Goal: Communication & Community: Participate in discussion

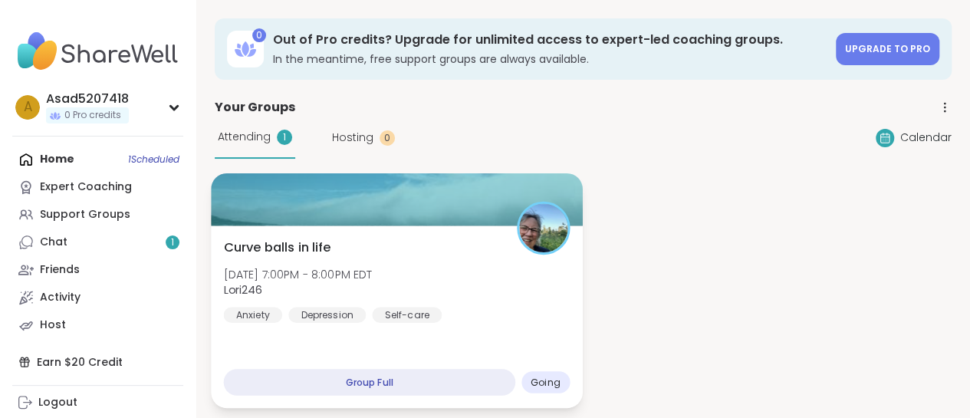
click at [471, 327] on div "Curve balls in life Tue, Oct 14 | 7:00PM - 8:00PM EDT Lori246 Anxiety Depressio…" at bounding box center [396, 317] width 371 height 183
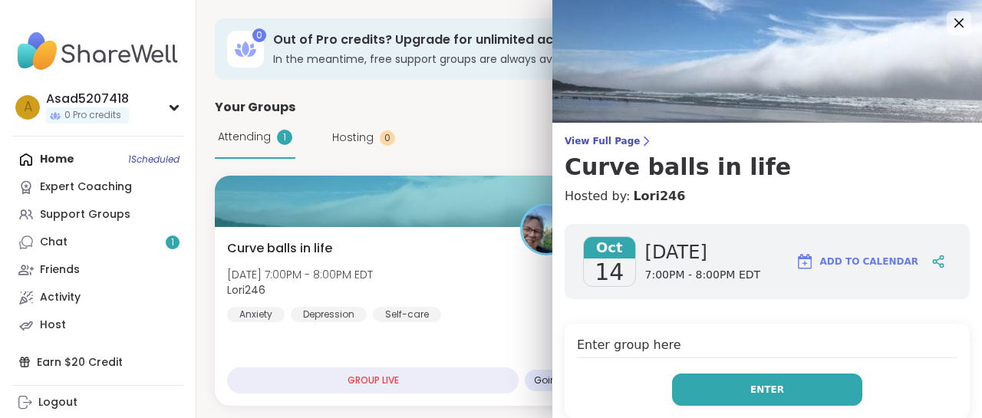
click at [750, 386] on span "Enter" at bounding box center [767, 390] width 34 height 14
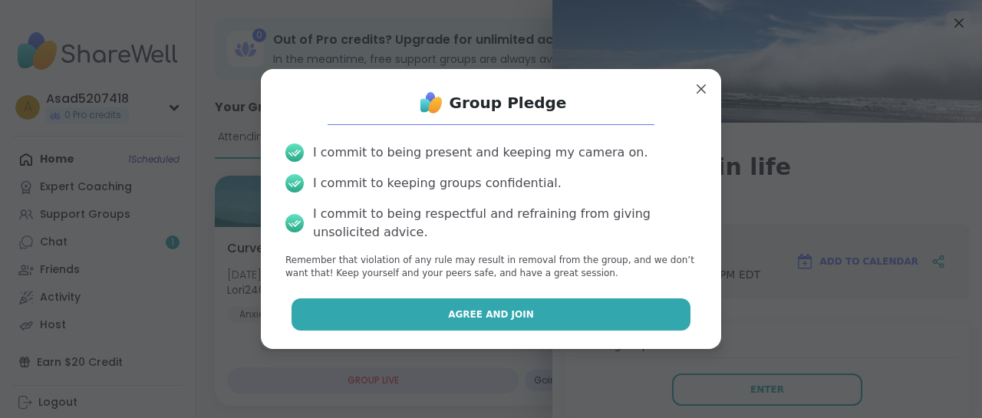
click at [519, 309] on button "Agree and Join" at bounding box center [492, 314] width 400 height 32
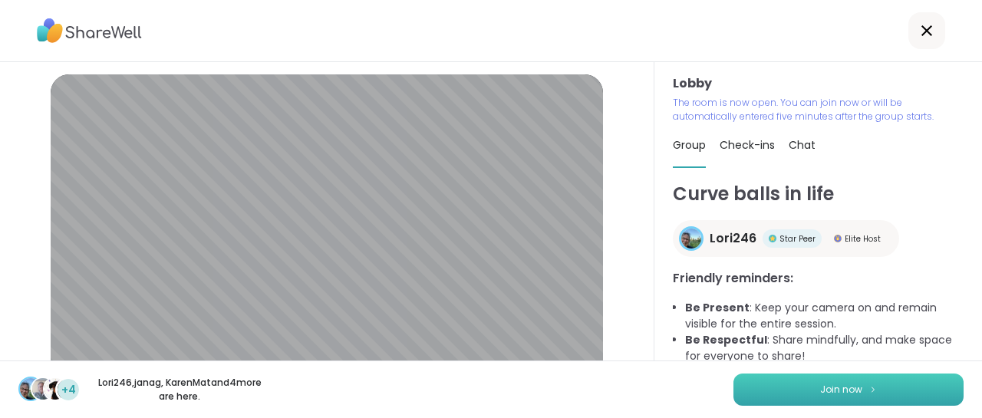
click at [825, 389] on span "Join now" at bounding box center [841, 390] width 42 height 14
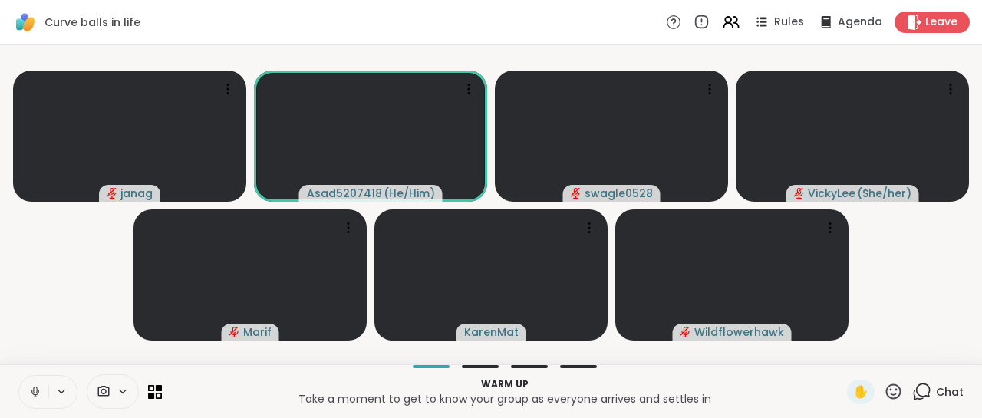
click at [117, 387] on icon at bounding box center [123, 391] width 12 height 13
click at [143, 334] on icon at bounding box center [145, 337] width 14 height 14
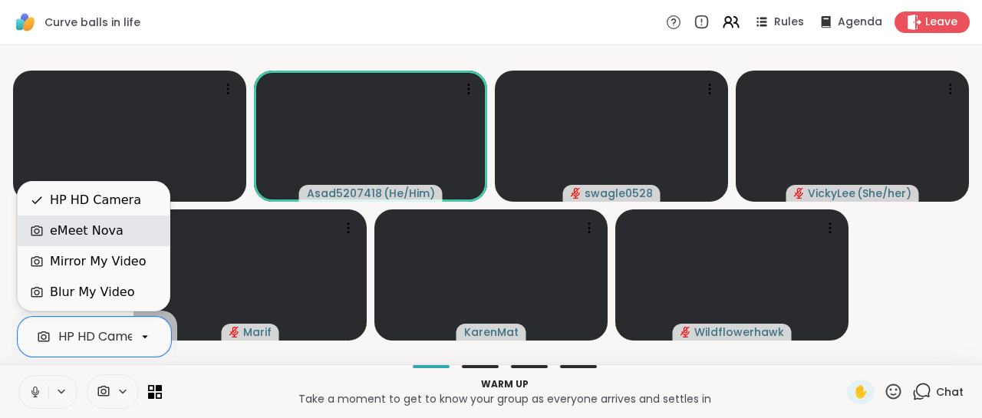
click at [103, 237] on div "eMeet Nova" at bounding box center [87, 231] width 74 height 18
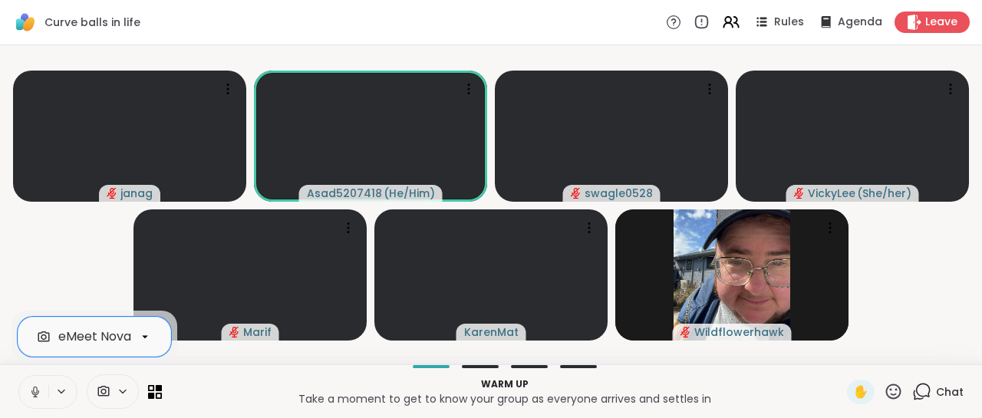
click at [34, 394] on icon at bounding box center [35, 392] width 8 height 5
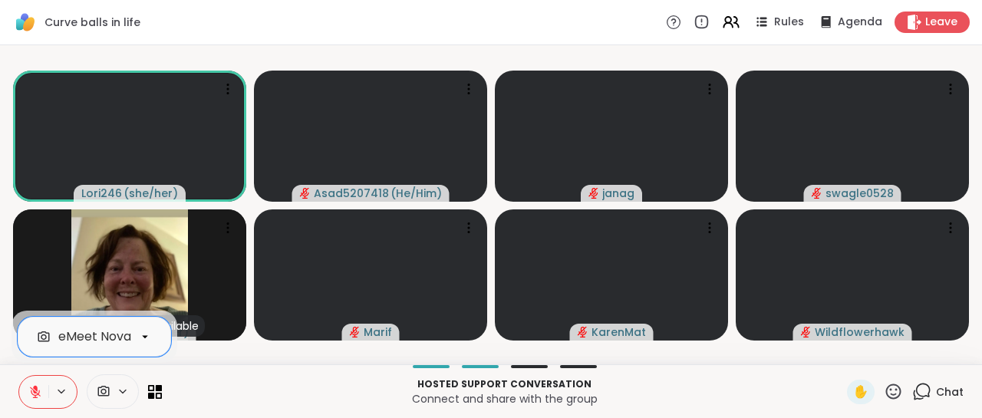
click at [289, 410] on div "option eMeet Nova, selected. eMeet Nova Hosted support conversation Connect and…" at bounding box center [491, 391] width 982 height 54
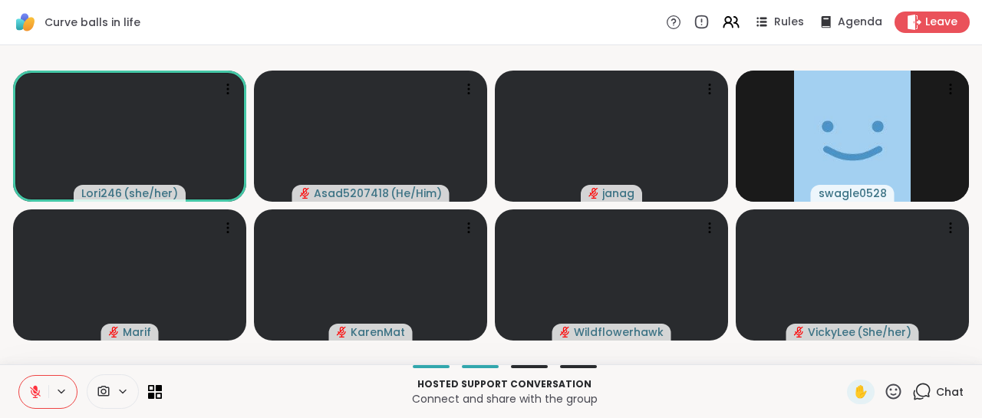
click at [33, 396] on icon at bounding box center [35, 392] width 14 height 14
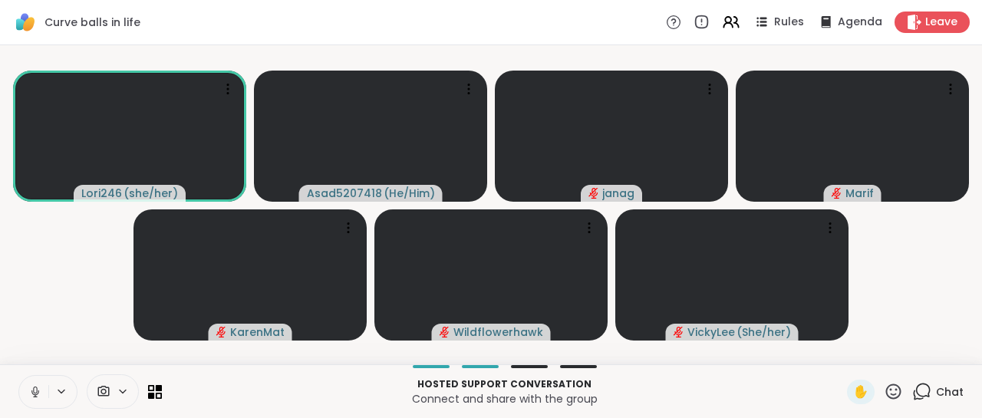
click at [28, 394] on button at bounding box center [33, 392] width 29 height 32
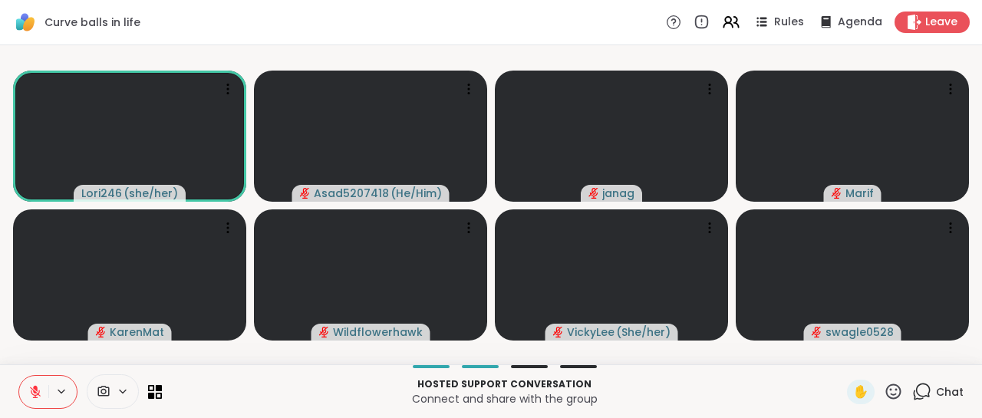
click at [32, 395] on icon at bounding box center [35, 392] width 14 height 14
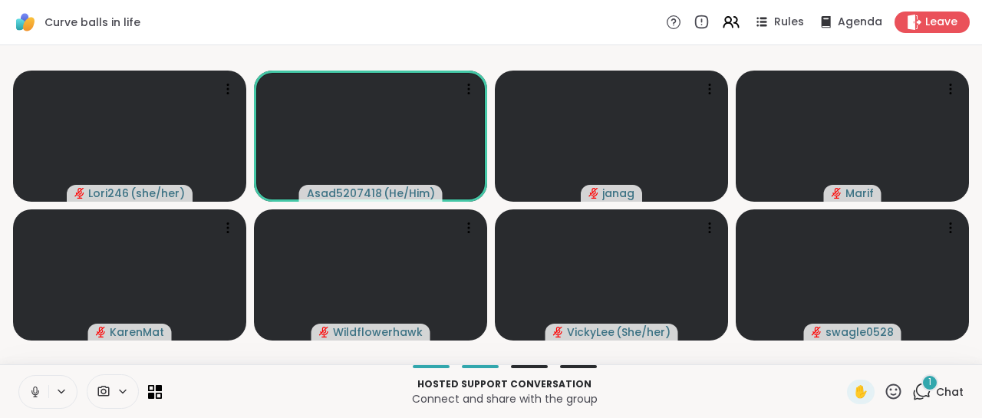
click at [31, 394] on icon at bounding box center [35, 392] width 14 height 14
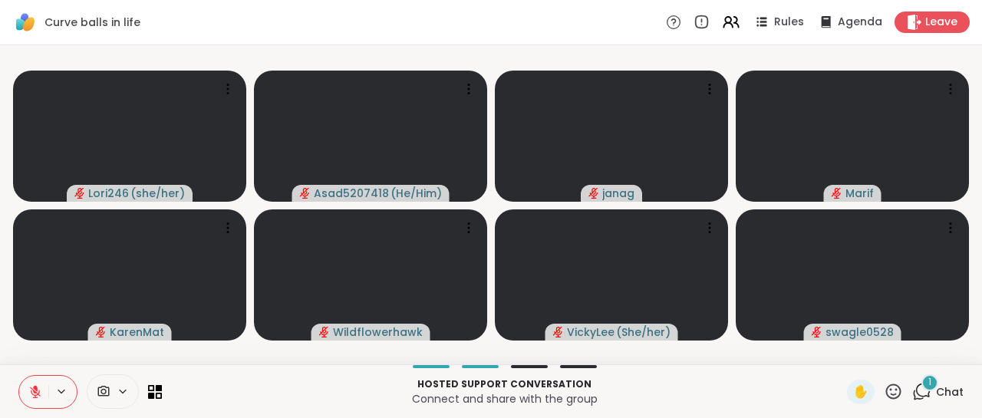
click at [31, 398] on icon at bounding box center [35, 392] width 14 height 14
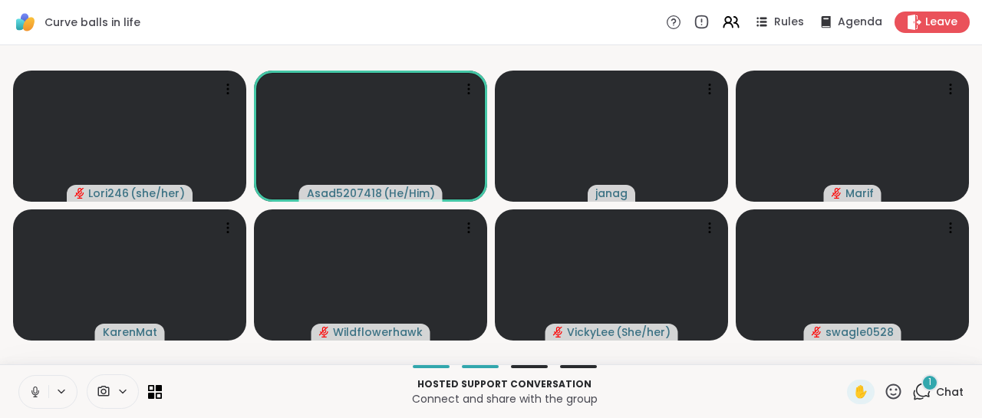
click at [31, 387] on icon at bounding box center [35, 392] width 14 height 14
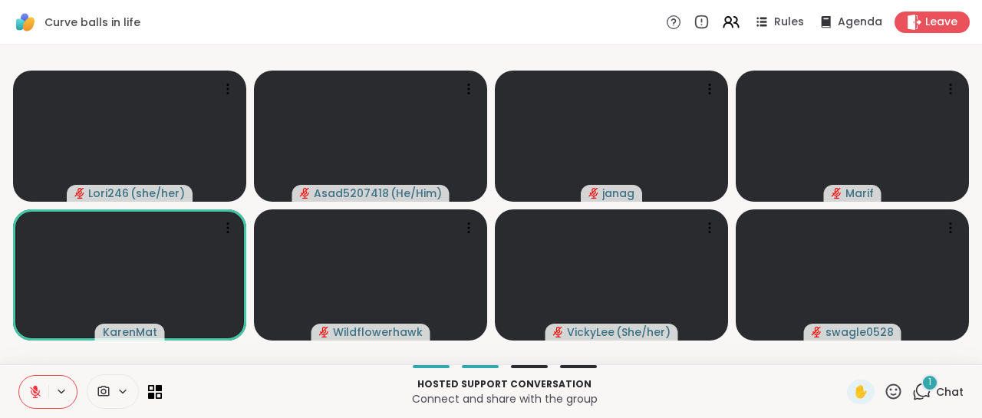
click at [886, 395] on icon at bounding box center [893, 391] width 15 height 15
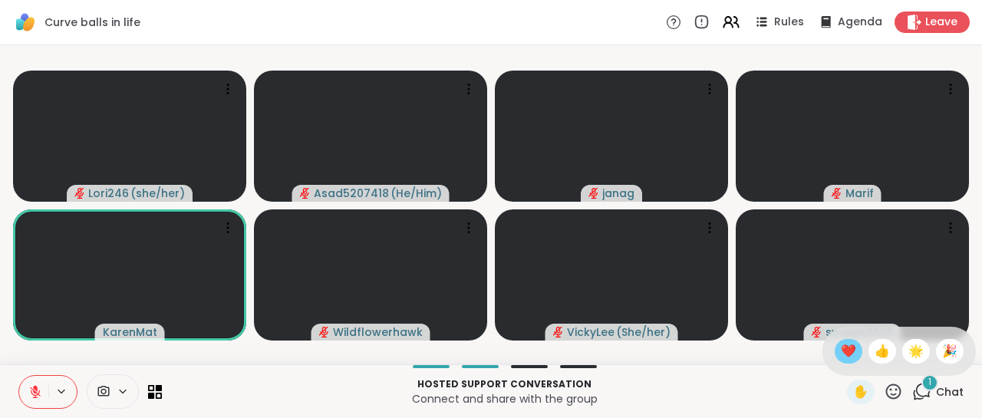
click at [841, 343] on span "❤️" at bounding box center [848, 351] width 15 height 18
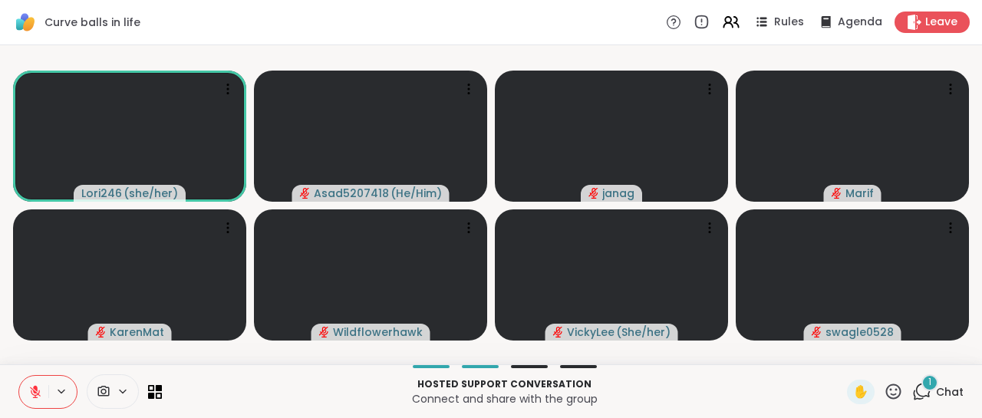
click at [28, 387] on icon at bounding box center [35, 392] width 14 height 14
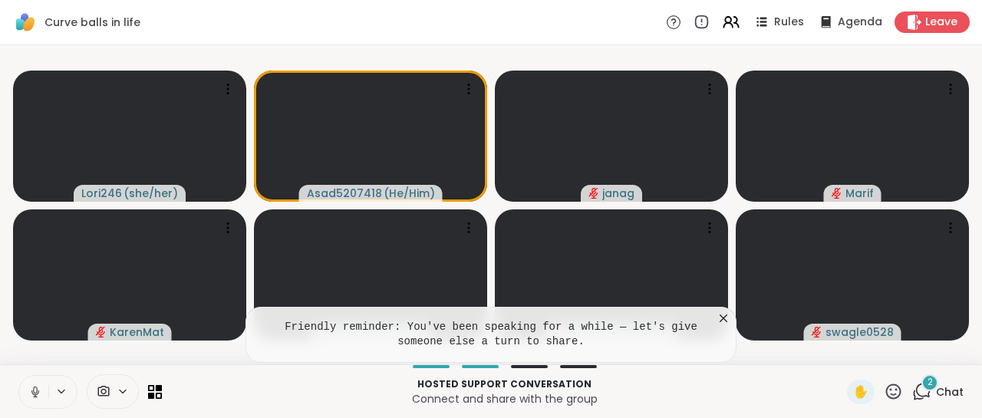
click at [31, 390] on icon at bounding box center [35, 392] width 8 height 5
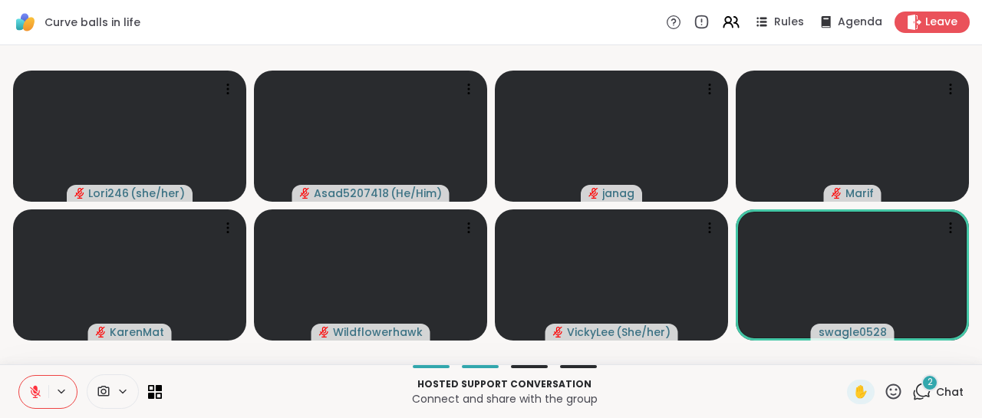
click at [921, 390] on div "2" at bounding box center [929, 382] width 17 height 17
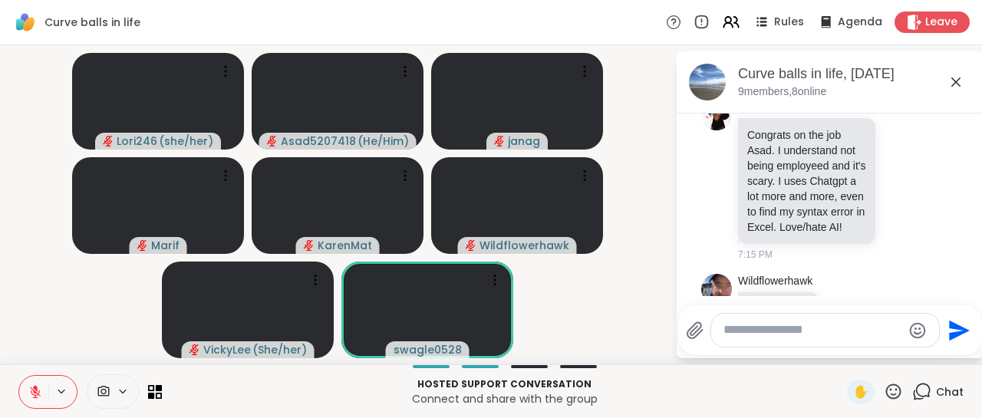
scroll to position [70, 0]
click at [895, 189] on icon at bounding box center [902, 181] width 14 height 15
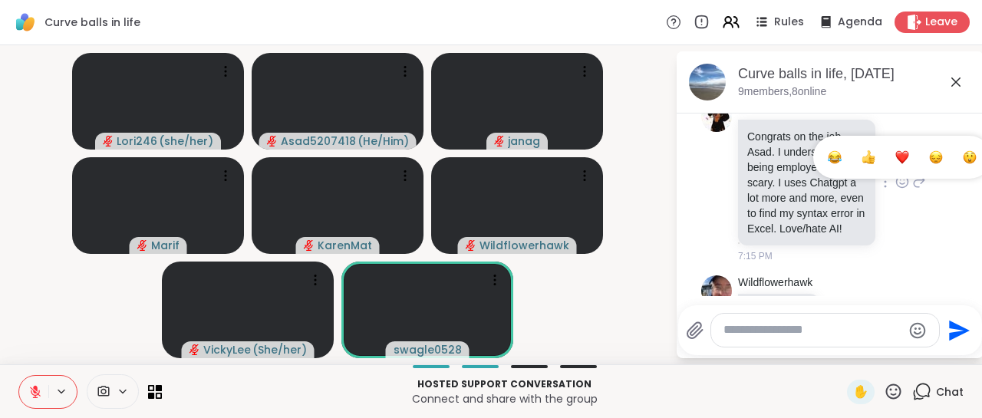
click at [895, 159] on div "Select Reaction: Heart" at bounding box center [902, 157] width 14 height 14
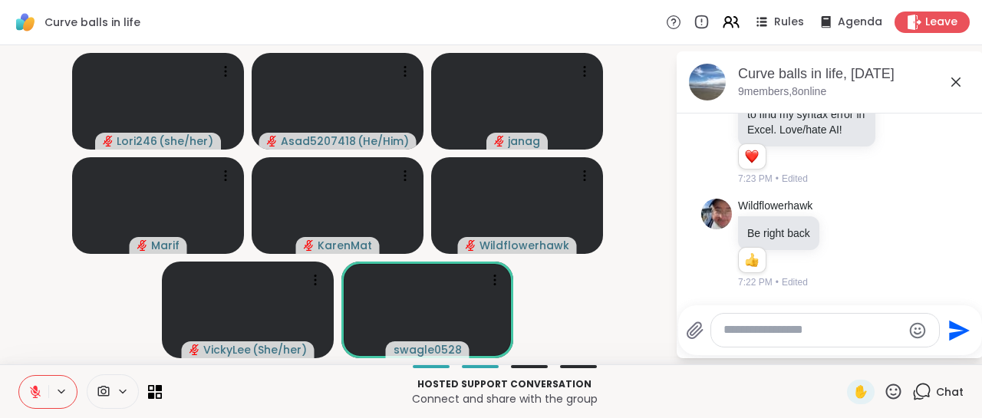
scroll to position [181, 0]
click at [957, 81] on icon at bounding box center [955, 81] width 9 height 9
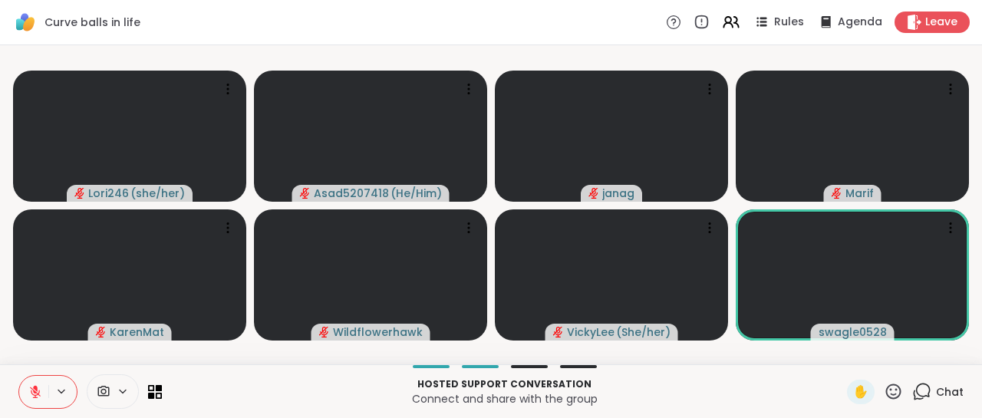
click at [884, 392] on icon at bounding box center [893, 391] width 19 height 19
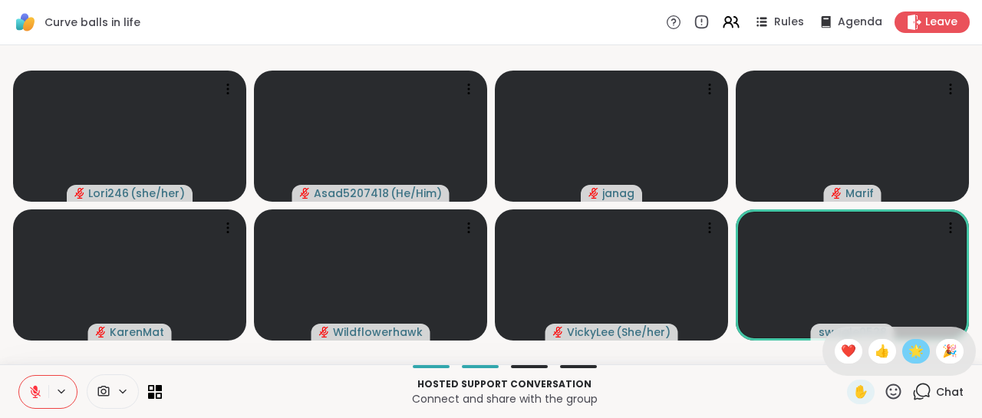
click at [908, 349] on span "🌟" at bounding box center [915, 351] width 15 height 18
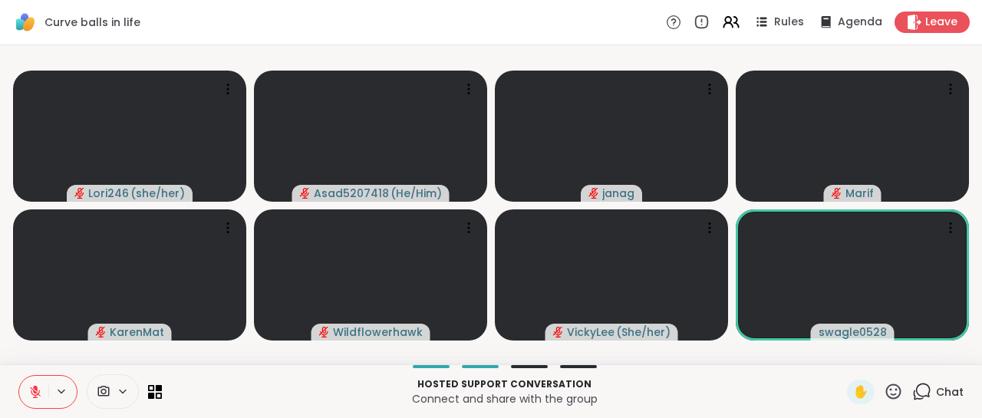
click at [884, 387] on icon at bounding box center [893, 391] width 19 height 19
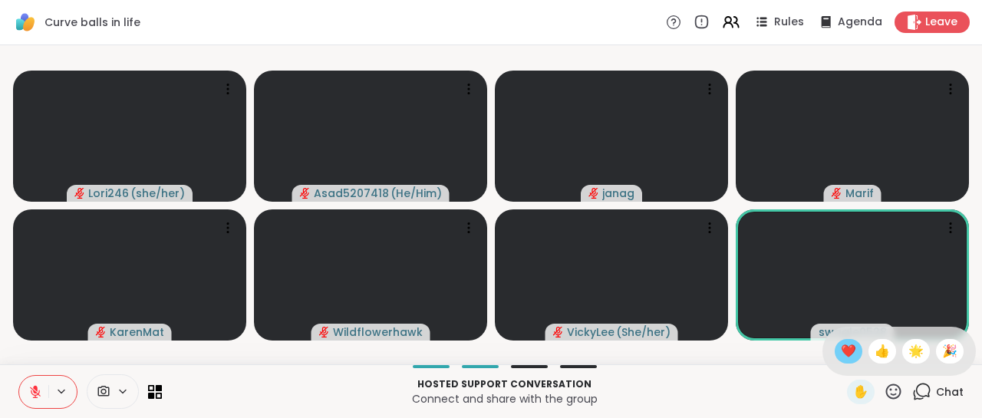
click at [841, 348] on span "❤️" at bounding box center [848, 351] width 15 height 18
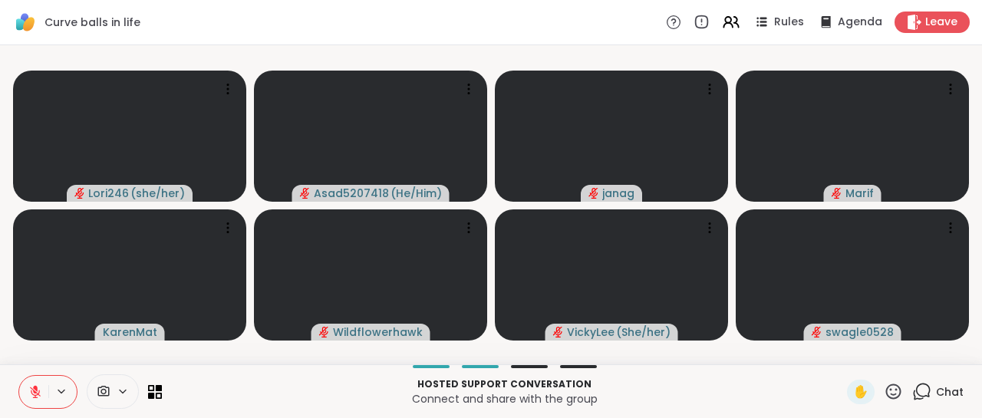
click at [34, 393] on icon at bounding box center [35, 392] width 11 height 11
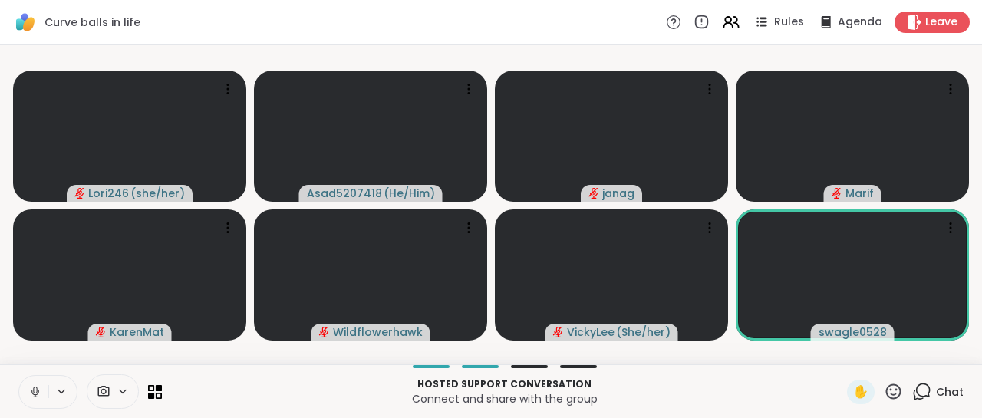
click at [27, 390] on button at bounding box center [33, 392] width 29 height 32
click at [884, 397] on icon at bounding box center [893, 391] width 19 height 19
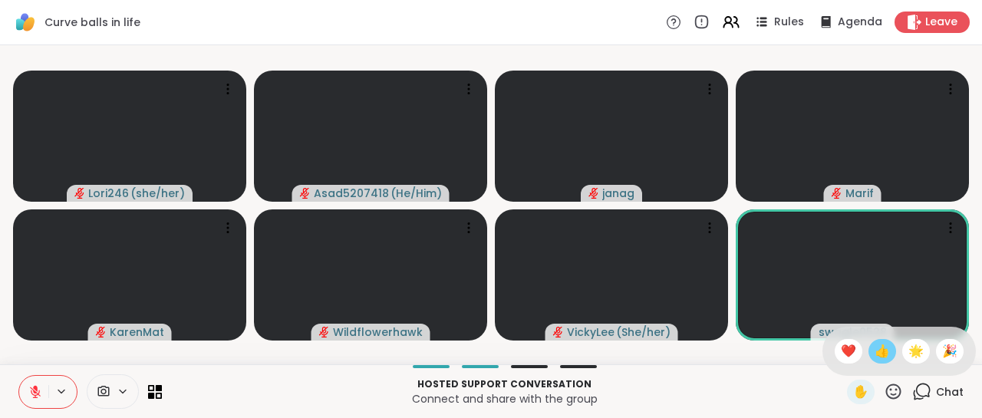
click at [875, 352] on span "👍" at bounding box center [882, 351] width 15 height 18
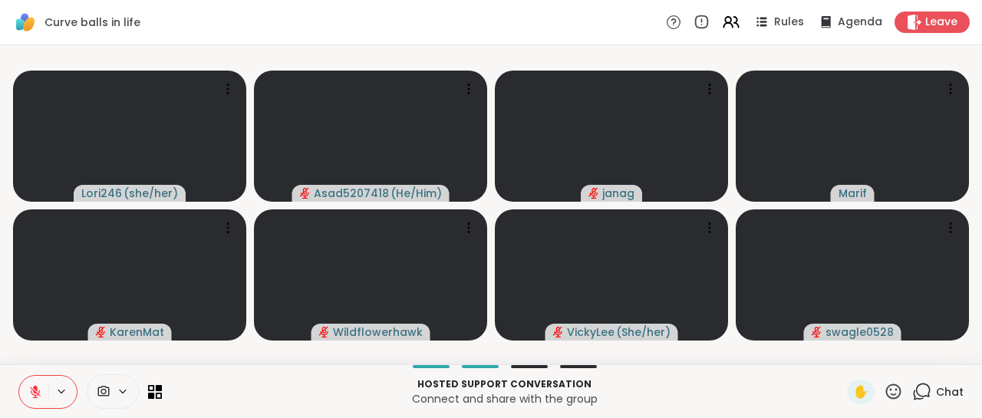
click at [31, 387] on icon at bounding box center [35, 392] width 14 height 14
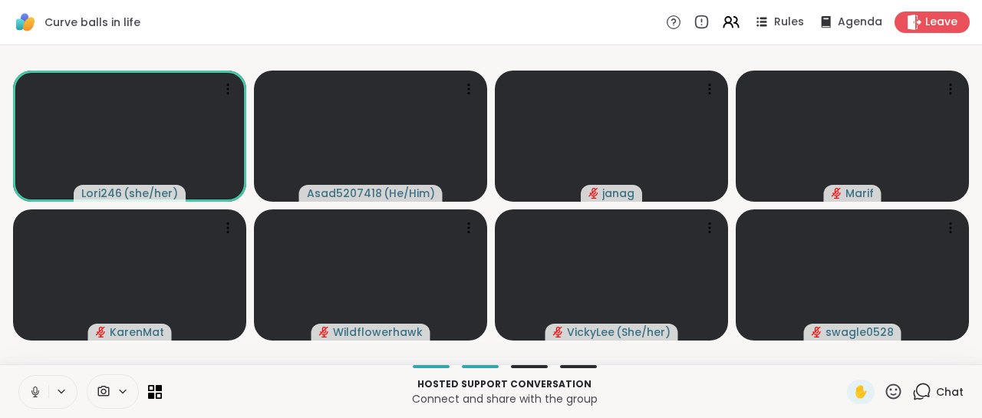
click at [34, 398] on icon at bounding box center [35, 392] width 14 height 14
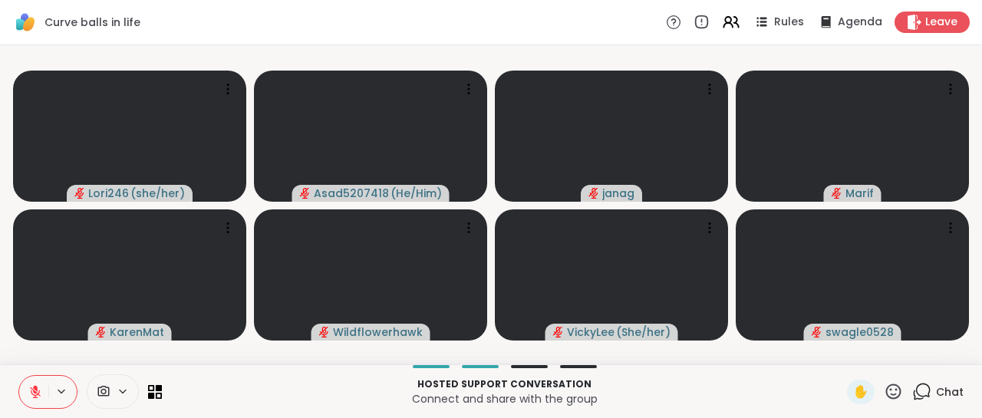
click at [884, 392] on icon at bounding box center [893, 391] width 19 height 19
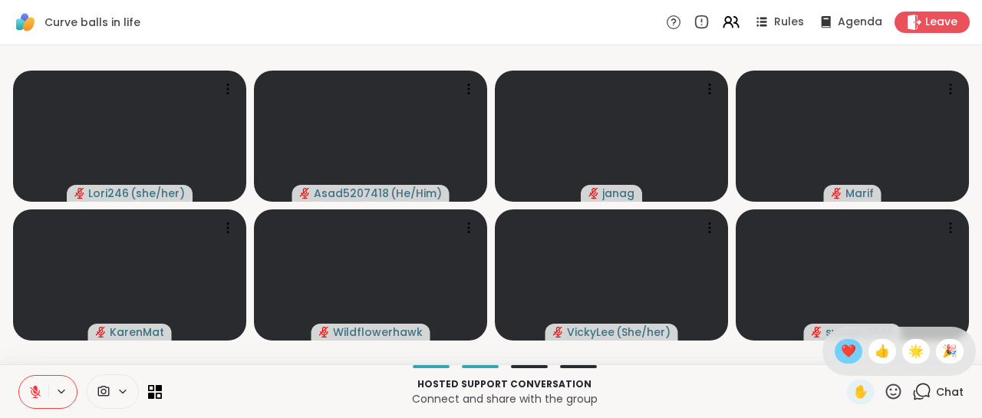
click at [841, 354] on span "❤️" at bounding box center [848, 351] width 15 height 18
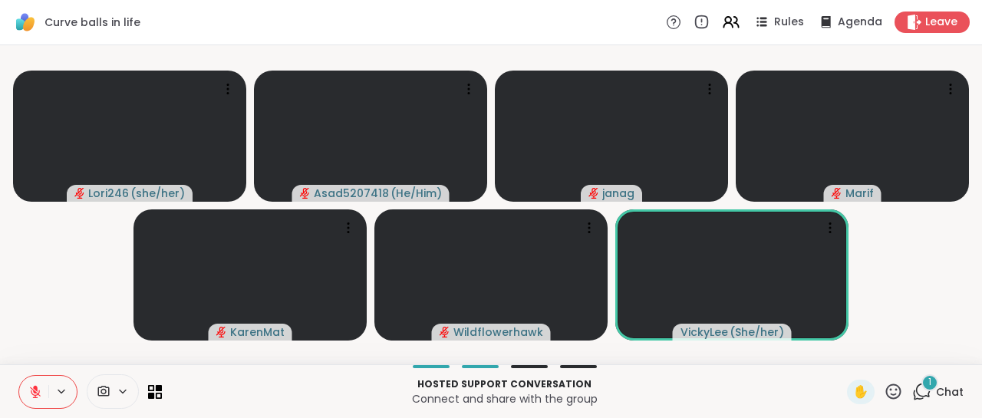
click at [916, 397] on icon at bounding box center [923, 391] width 15 height 14
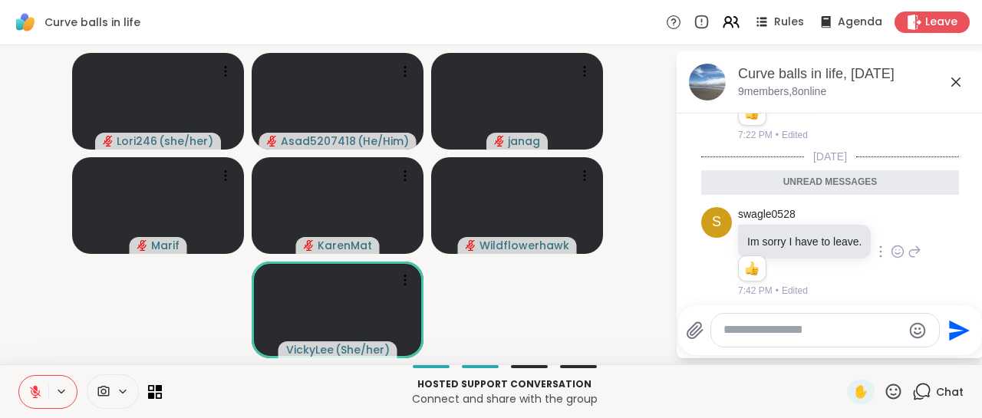
scroll to position [315, 0]
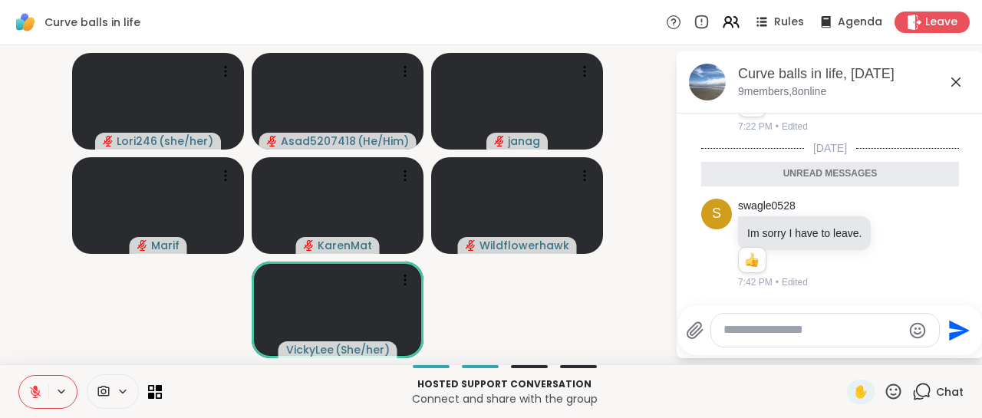
click at [951, 79] on icon at bounding box center [956, 82] width 18 height 18
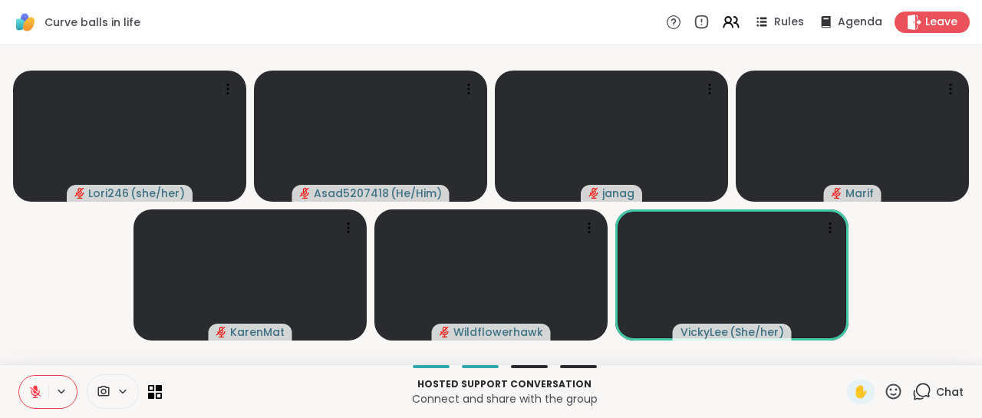
click at [886, 389] on icon at bounding box center [893, 391] width 15 height 15
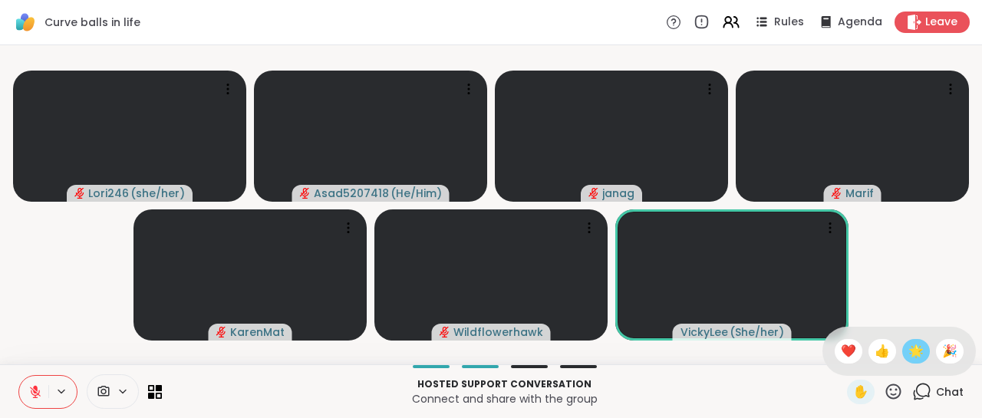
click at [908, 354] on span "🌟" at bounding box center [915, 351] width 15 height 18
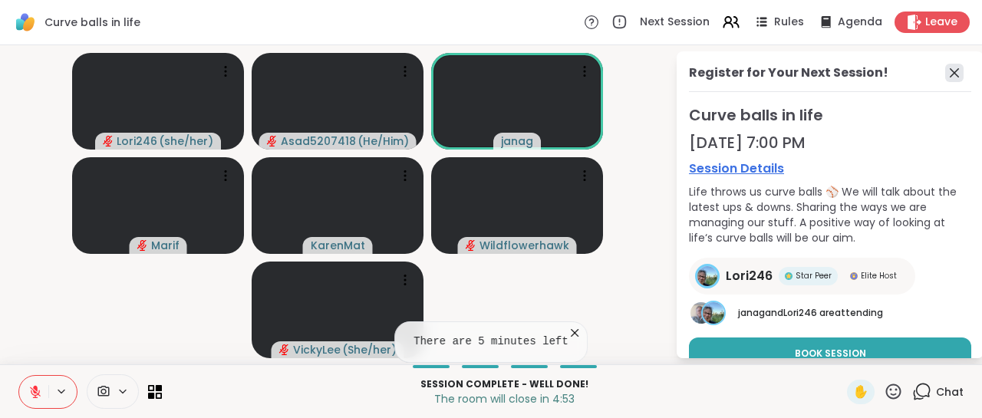
click at [945, 71] on icon at bounding box center [954, 73] width 18 height 18
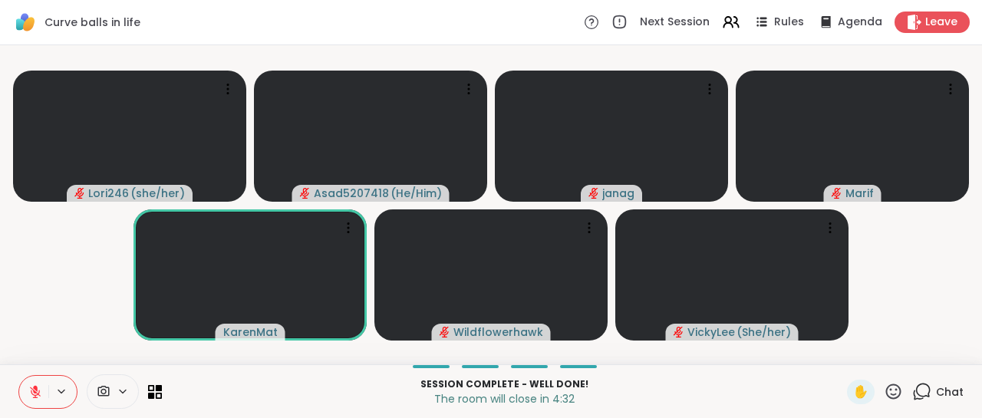
click at [27, 388] on button at bounding box center [33, 392] width 29 height 32
click at [27, 391] on button at bounding box center [33, 392] width 29 height 32
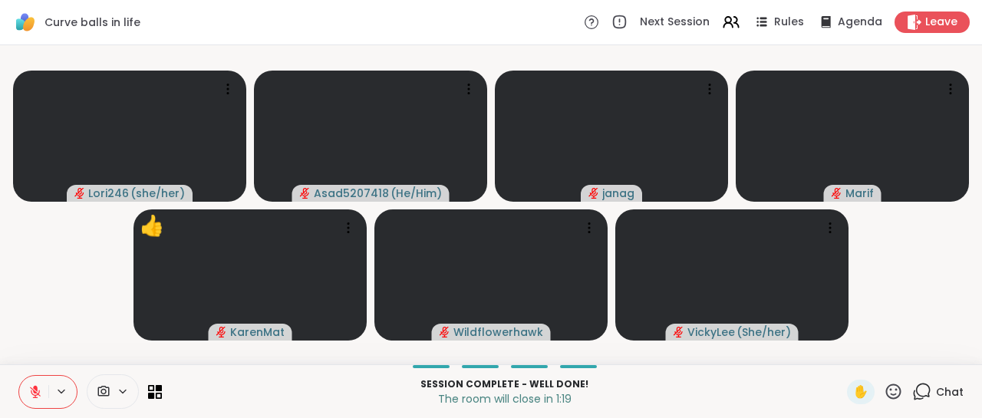
click at [28, 385] on icon at bounding box center [35, 392] width 14 height 14
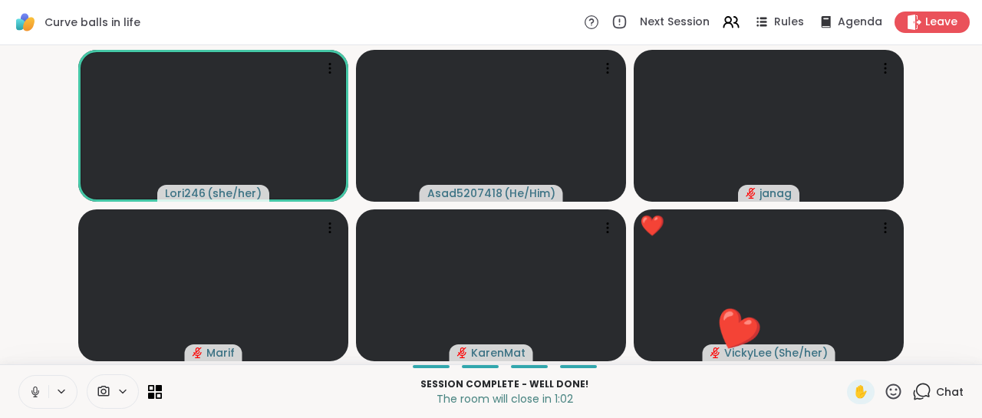
click at [29, 385] on icon at bounding box center [35, 392] width 14 height 14
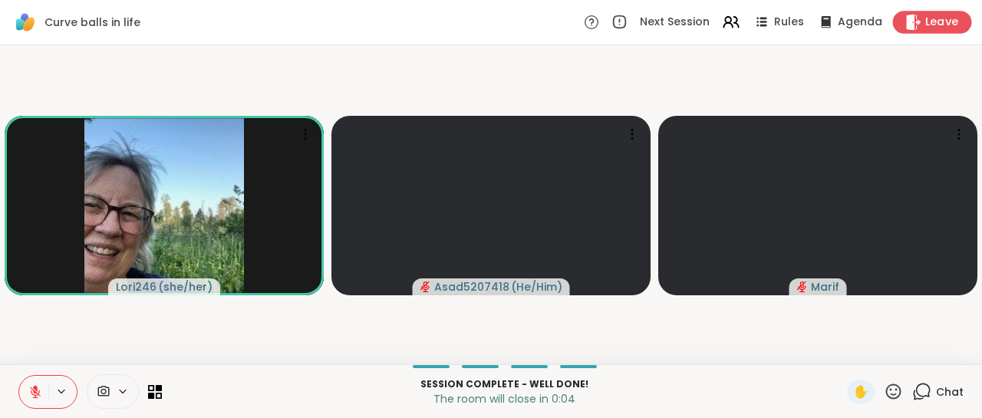
click at [930, 28] on span "Leave" at bounding box center [942, 23] width 34 height 16
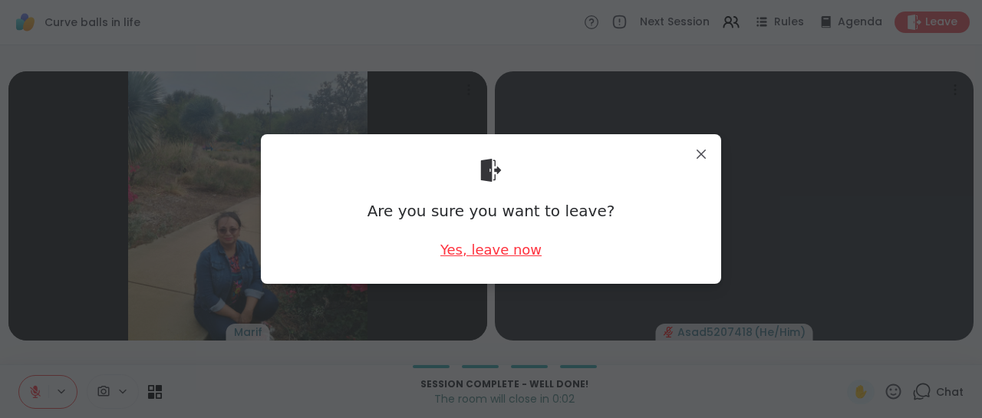
click at [486, 253] on div "Yes, leave now" at bounding box center [490, 249] width 101 height 19
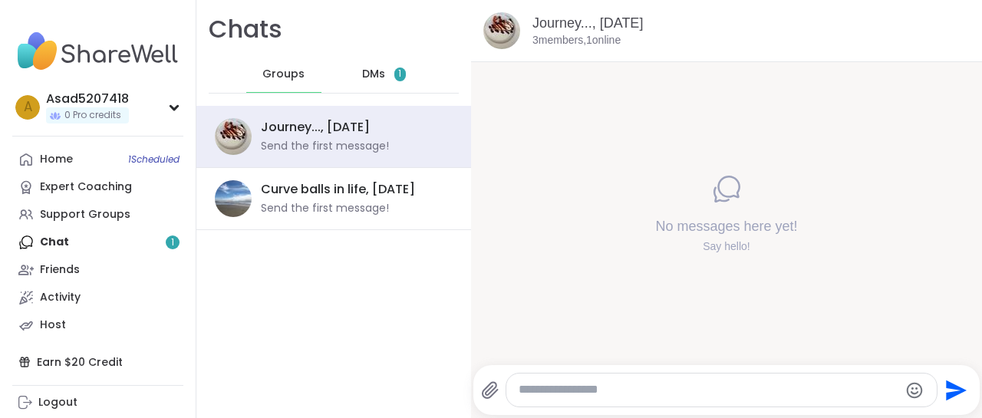
click at [376, 65] on div "DMs 1" at bounding box center [384, 74] width 75 height 37
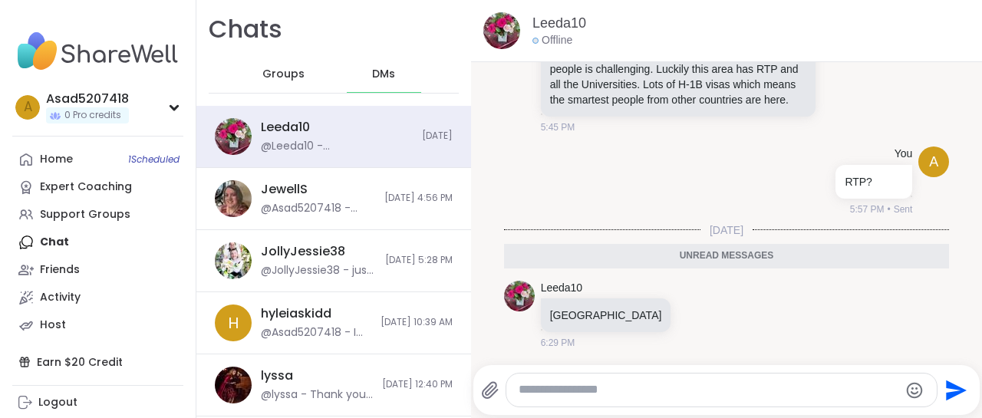
click at [588, 394] on textarea "Type your message" at bounding box center [709, 390] width 380 height 16
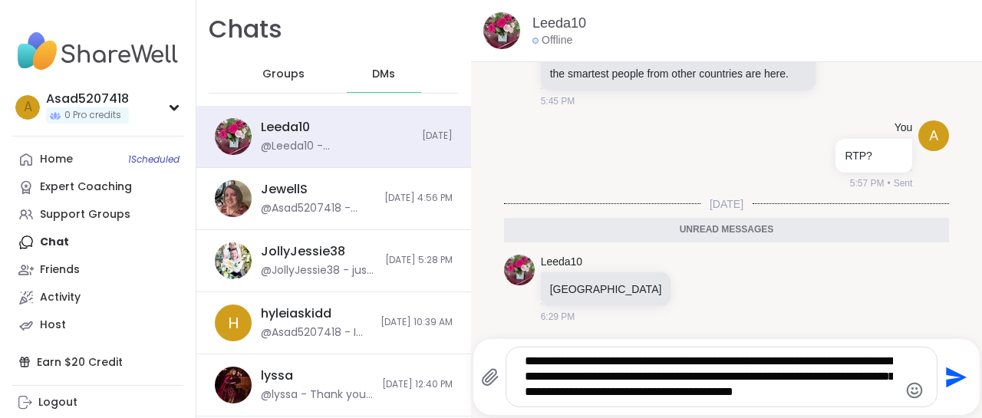
type textarea "**********"
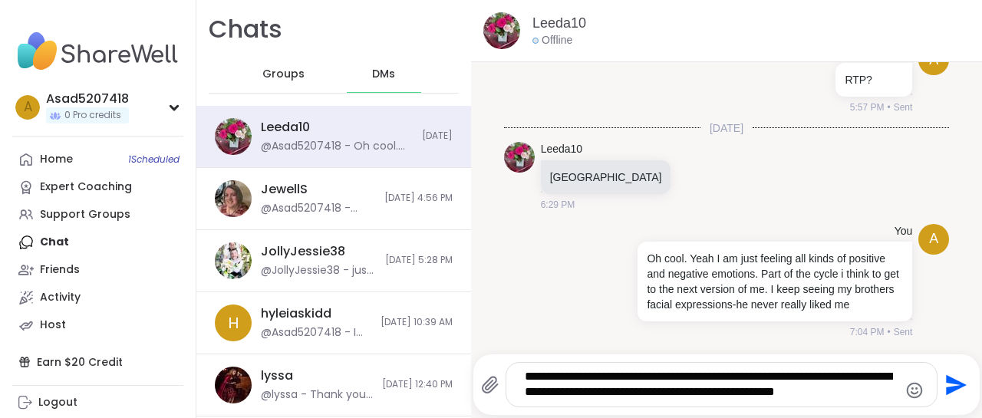
scroll to position [17107, 0]
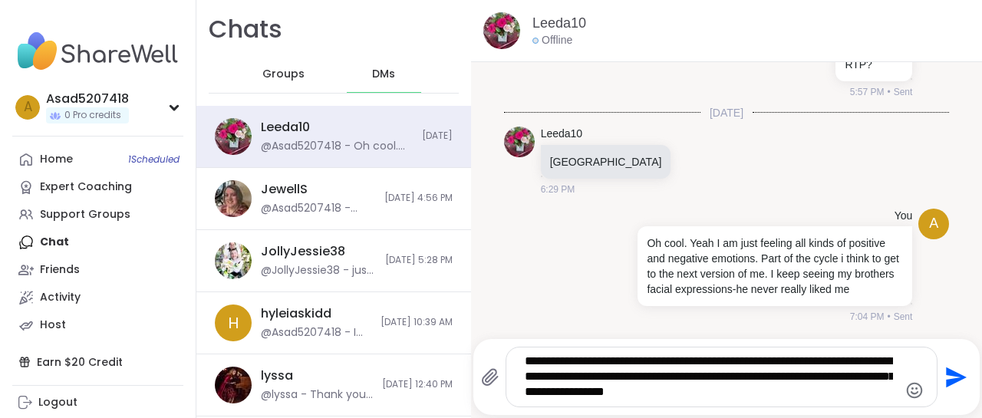
type textarea "**********"
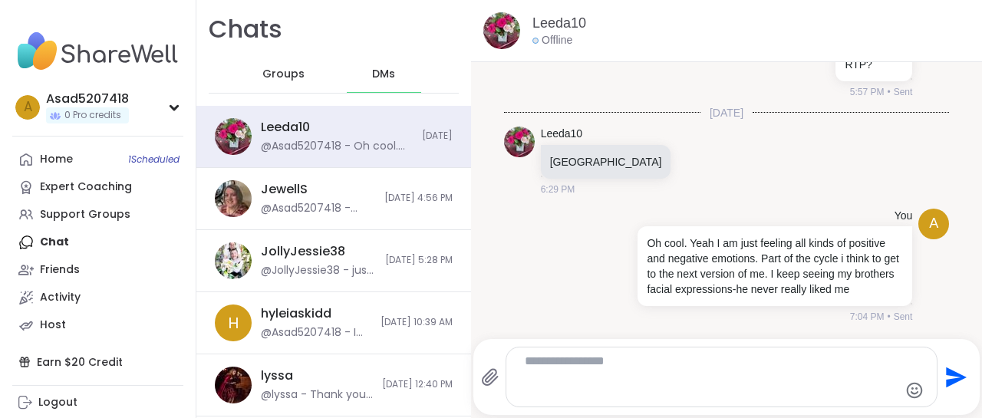
scroll to position [17209, 0]
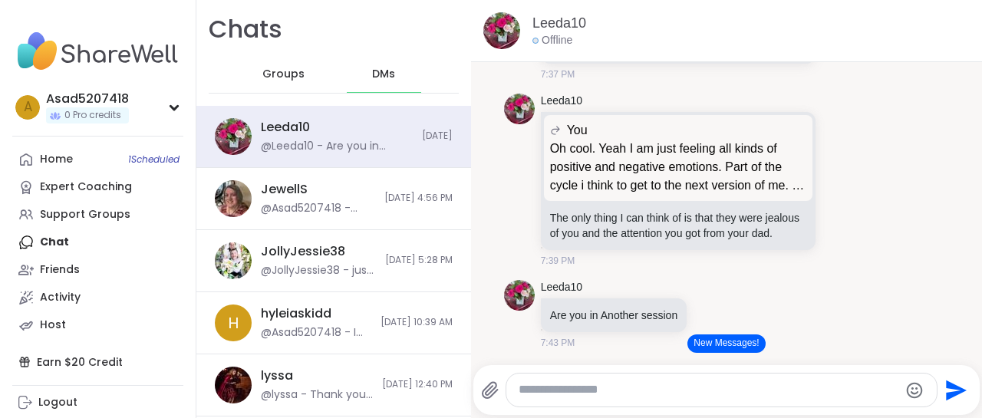
click at [702, 348] on button "New Messages!" at bounding box center [725, 343] width 77 height 18
click at [631, 386] on textarea "Type your message" at bounding box center [709, 390] width 380 height 16
type textarea "**********"
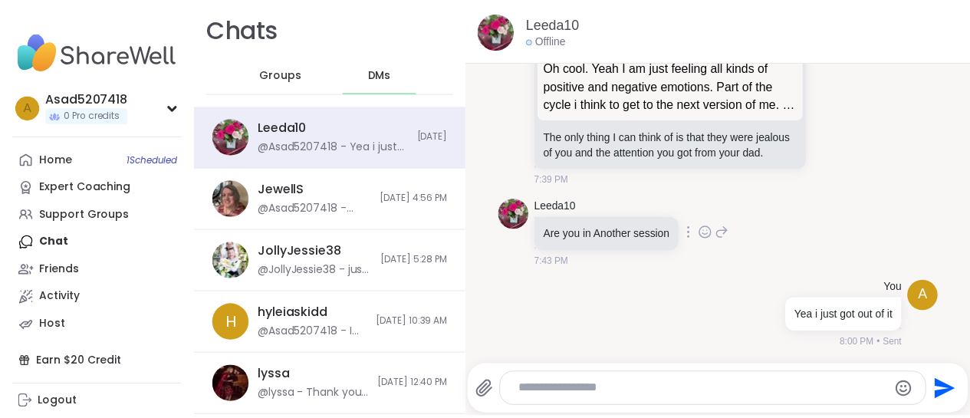
scroll to position [17730, 0]
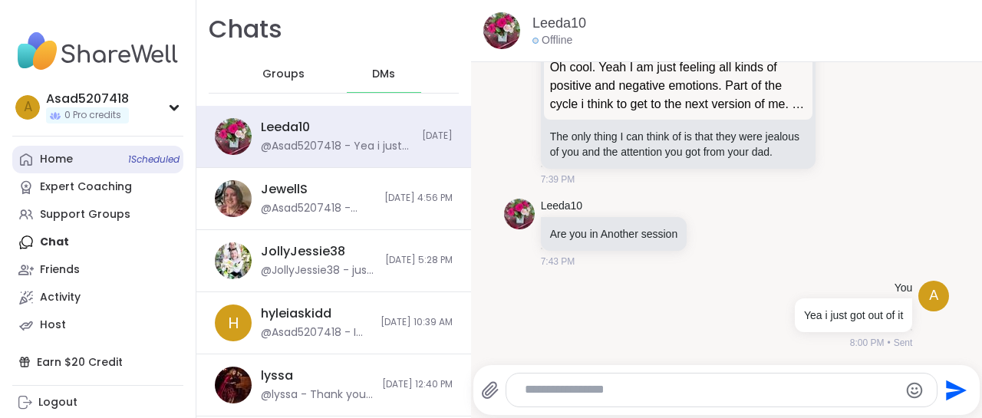
click at [102, 159] on link "Home 1 Scheduled" at bounding box center [97, 160] width 171 height 28
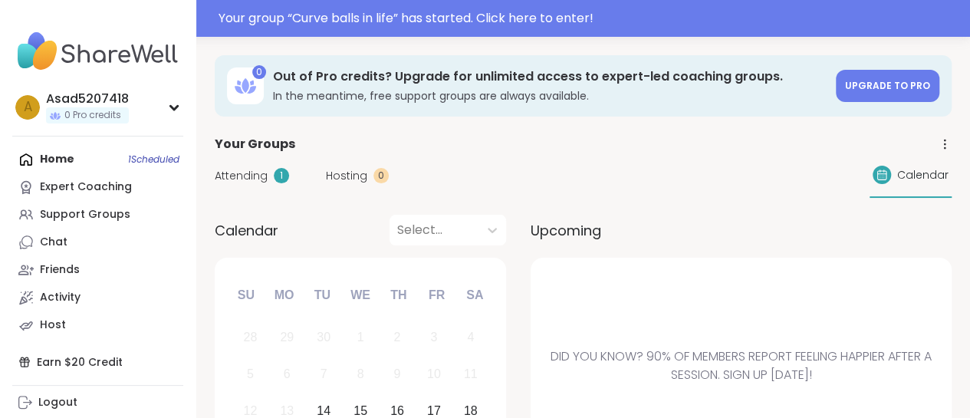
click at [252, 179] on span "Attending" at bounding box center [241, 176] width 53 height 16
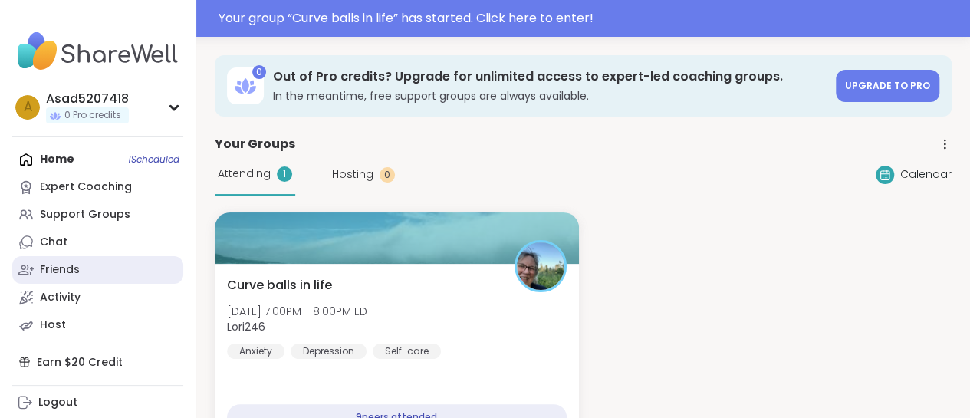
click at [61, 261] on link "Friends" at bounding box center [97, 270] width 171 height 28
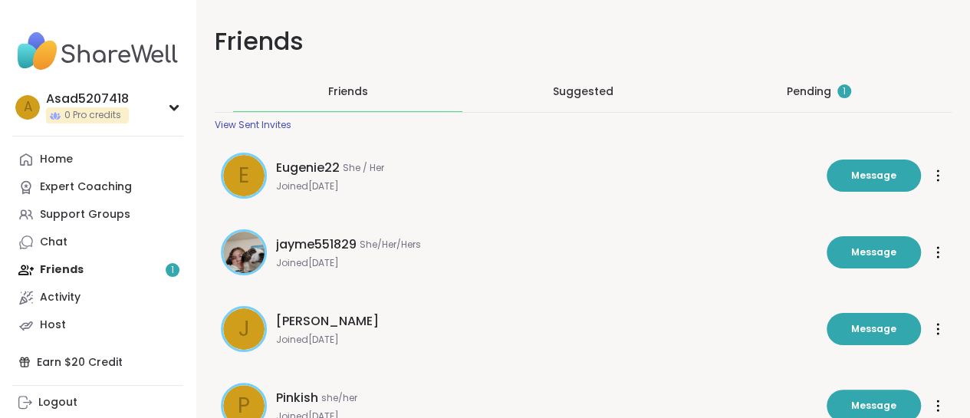
click at [88, 272] on div "Home Expert Coaching Support Groups Chat Friends 1 Activity Host" at bounding box center [97, 242] width 171 height 193
click at [787, 87] on div "Pending 1" at bounding box center [819, 91] width 64 height 15
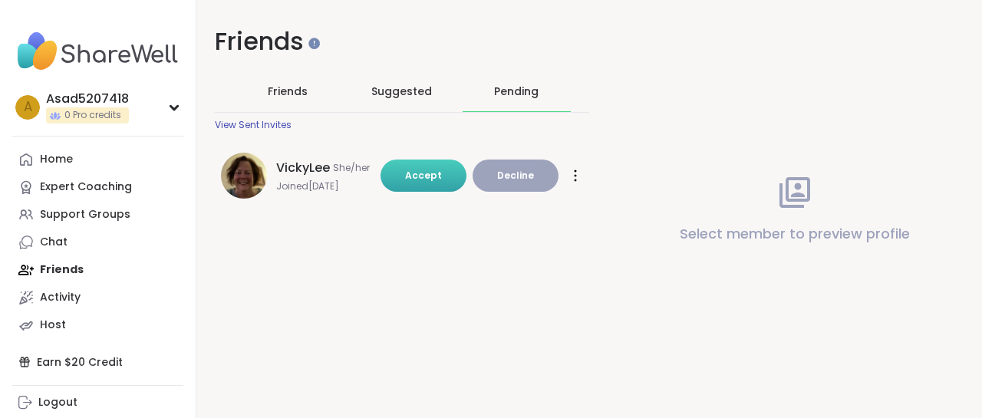
click at [406, 174] on span "Accept" at bounding box center [423, 175] width 37 height 13
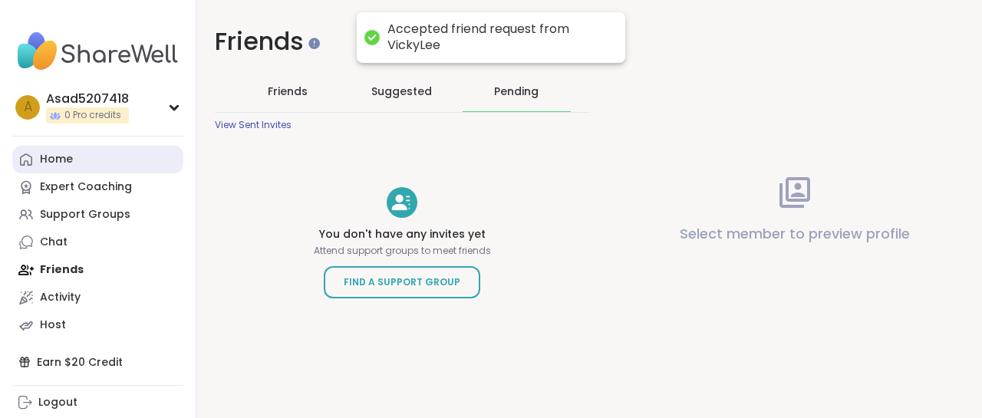
click at [104, 162] on link "Home" at bounding box center [97, 160] width 171 height 28
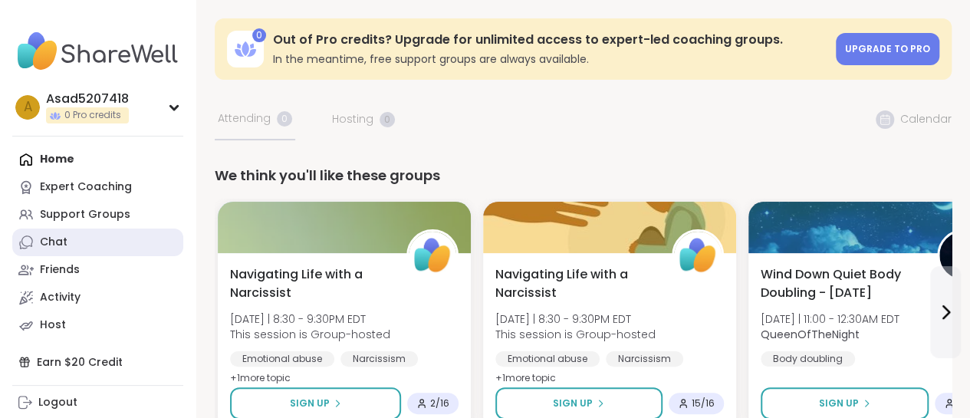
click at [57, 245] on div "Chat" at bounding box center [54, 242] width 28 height 15
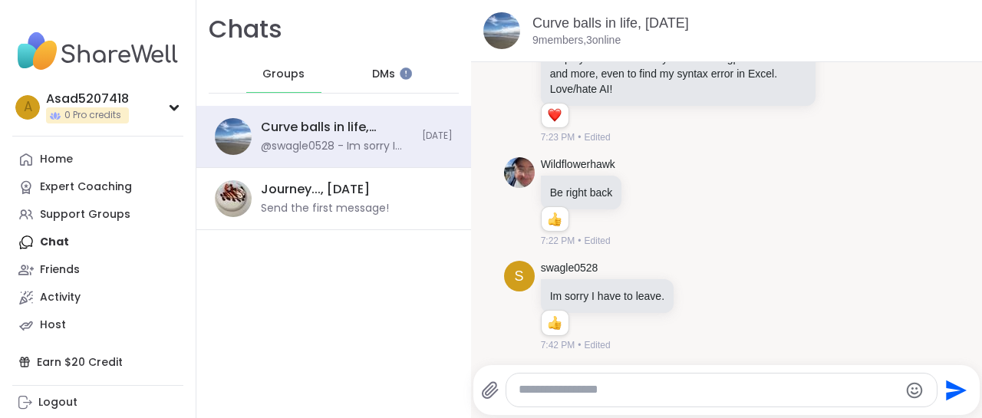
click at [372, 80] on span "DMs" at bounding box center [383, 74] width 23 height 15
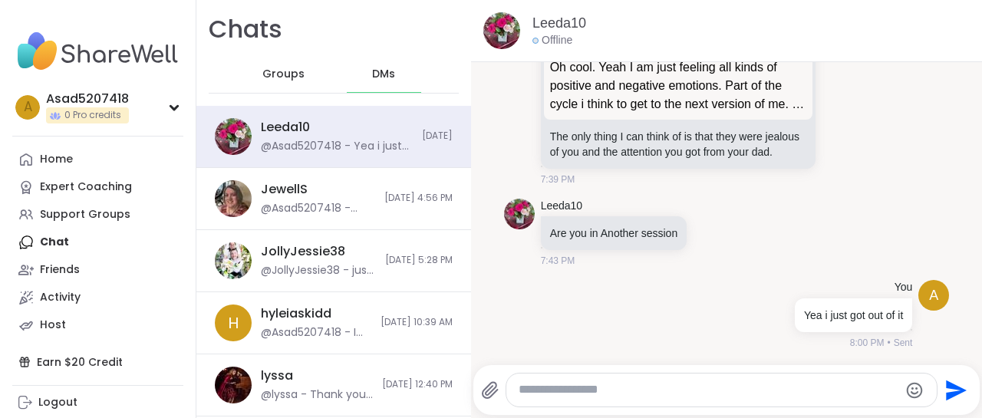
click at [564, 392] on textarea "Type your message" at bounding box center [709, 390] width 380 height 16
type textarea "**********"
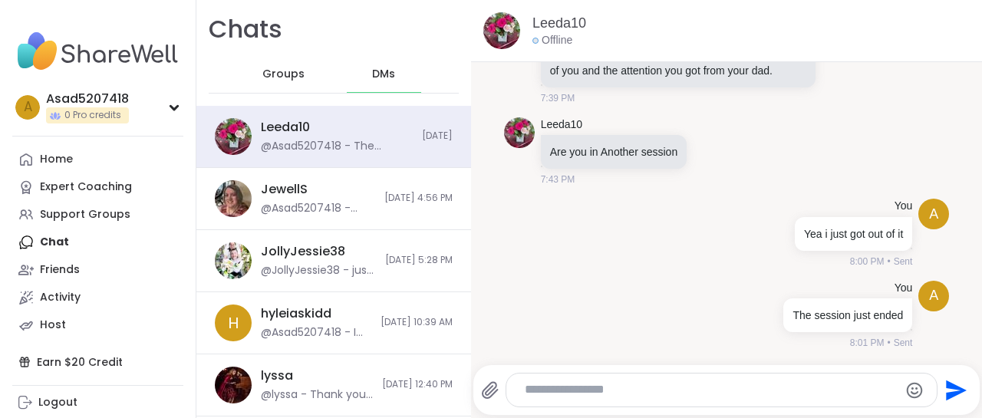
scroll to position [16930, 0]
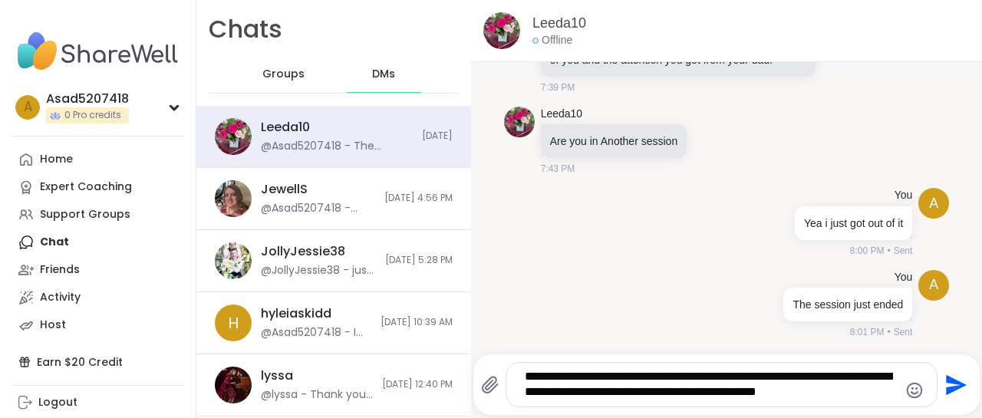
type textarea "**********"
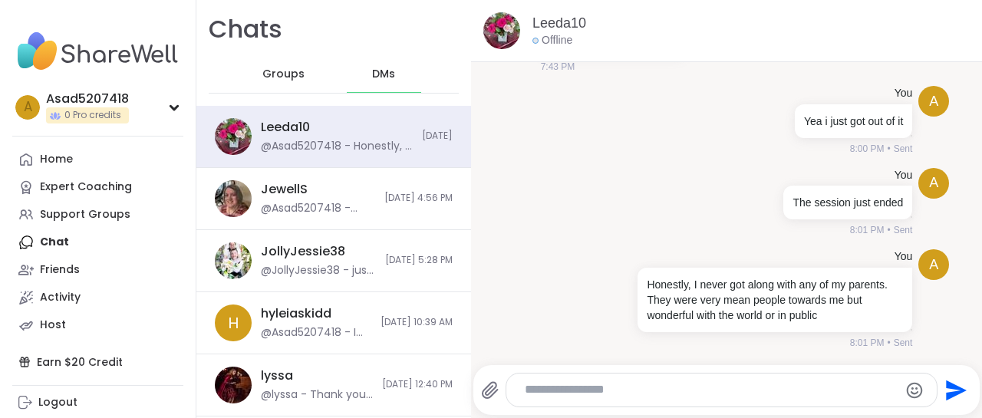
scroll to position [17042, 0]
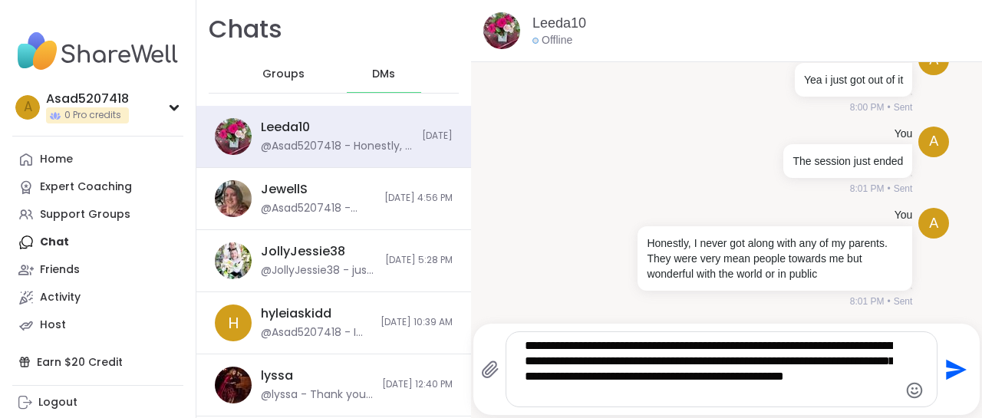
type textarea "**********"
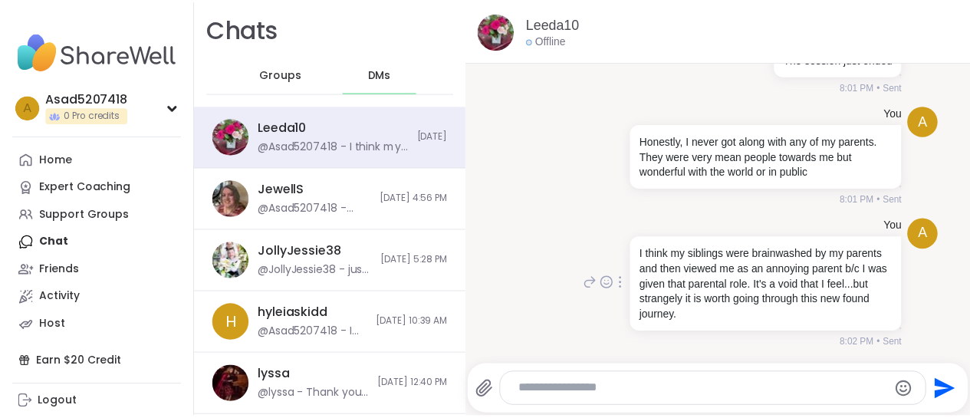
scroll to position [16726, 0]
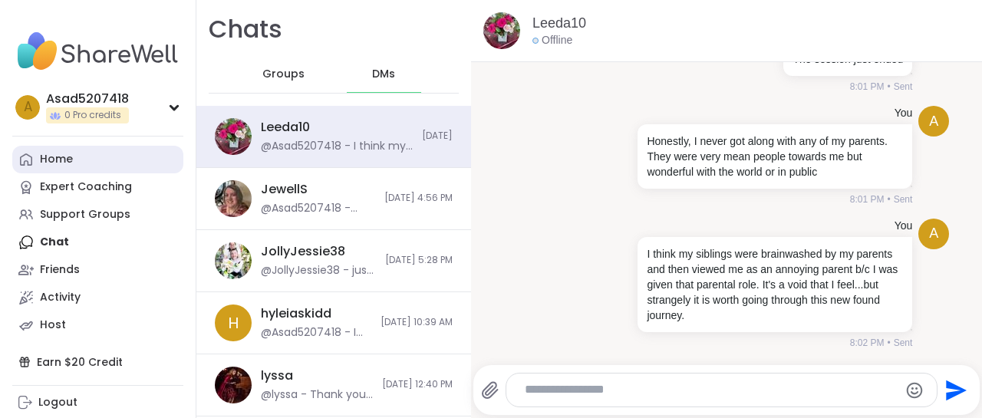
click at [79, 152] on link "Home" at bounding box center [97, 160] width 171 height 28
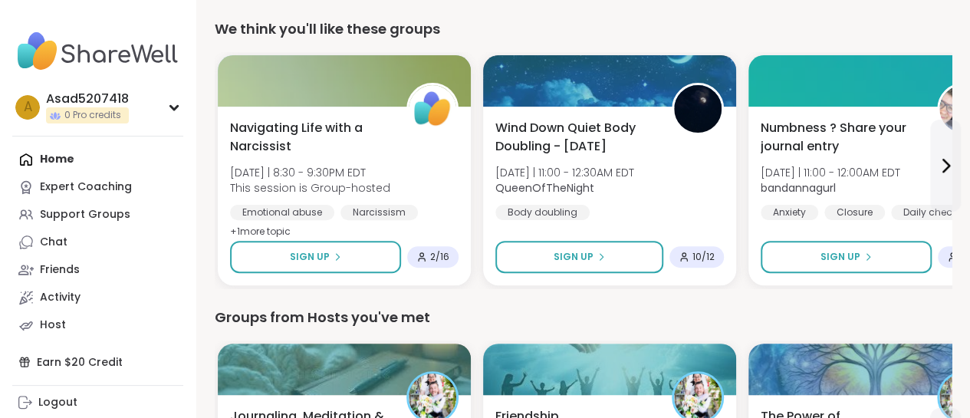
scroll to position [146, 0]
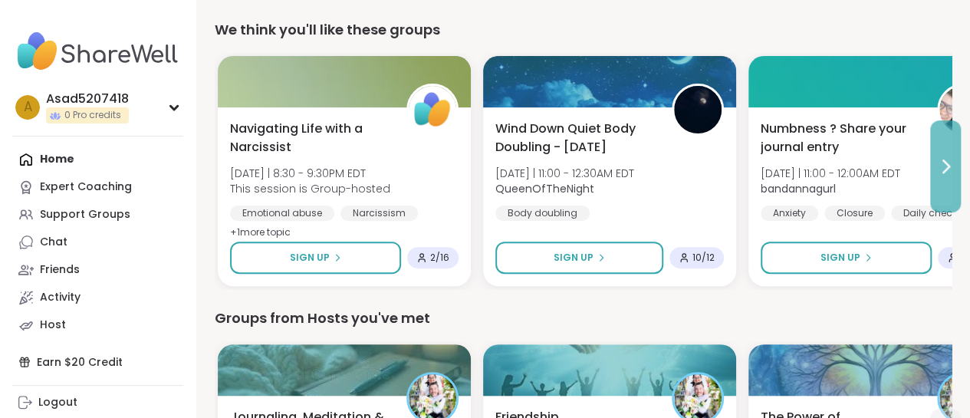
click at [944, 171] on icon at bounding box center [947, 166] width 6 height 12
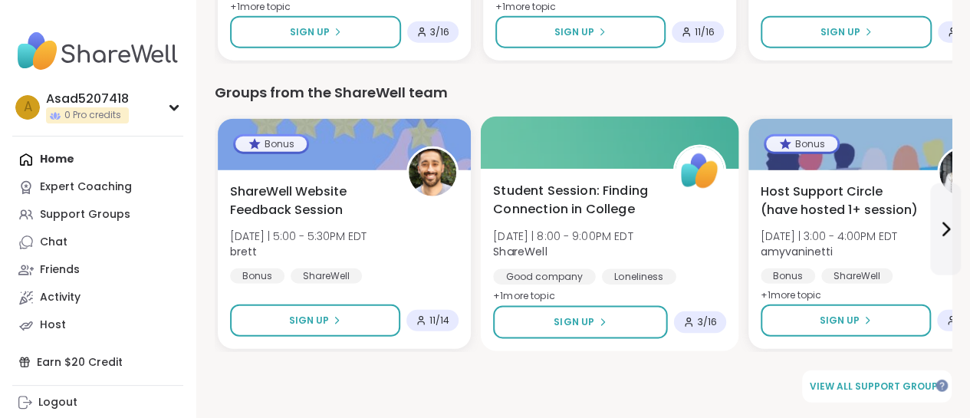
scroll to position [1783, 0]
